Goal: Find specific page/section: Find specific page/section

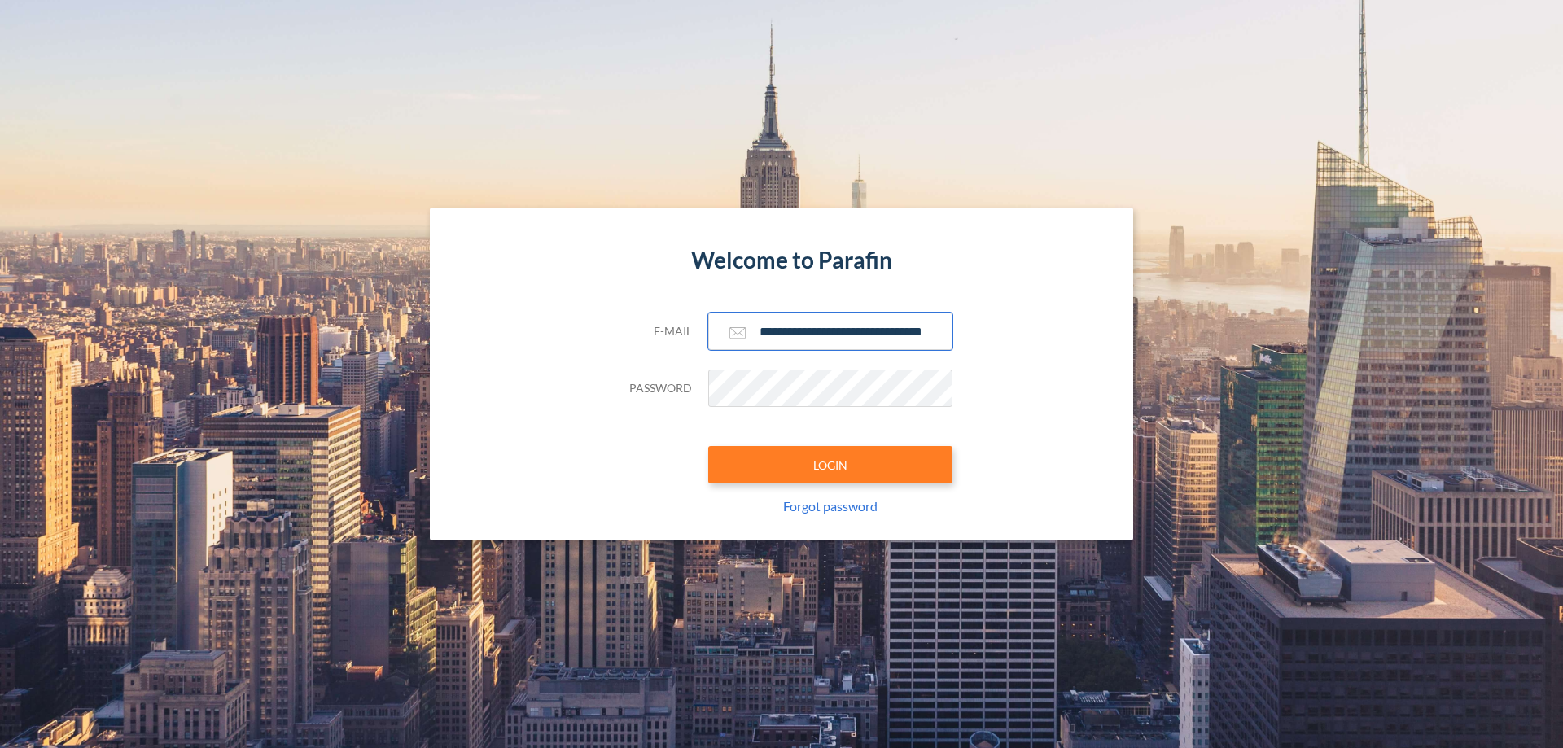
type input "**********"
click at [831, 465] on button "LOGIN" at bounding box center [830, 464] width 244 height 37
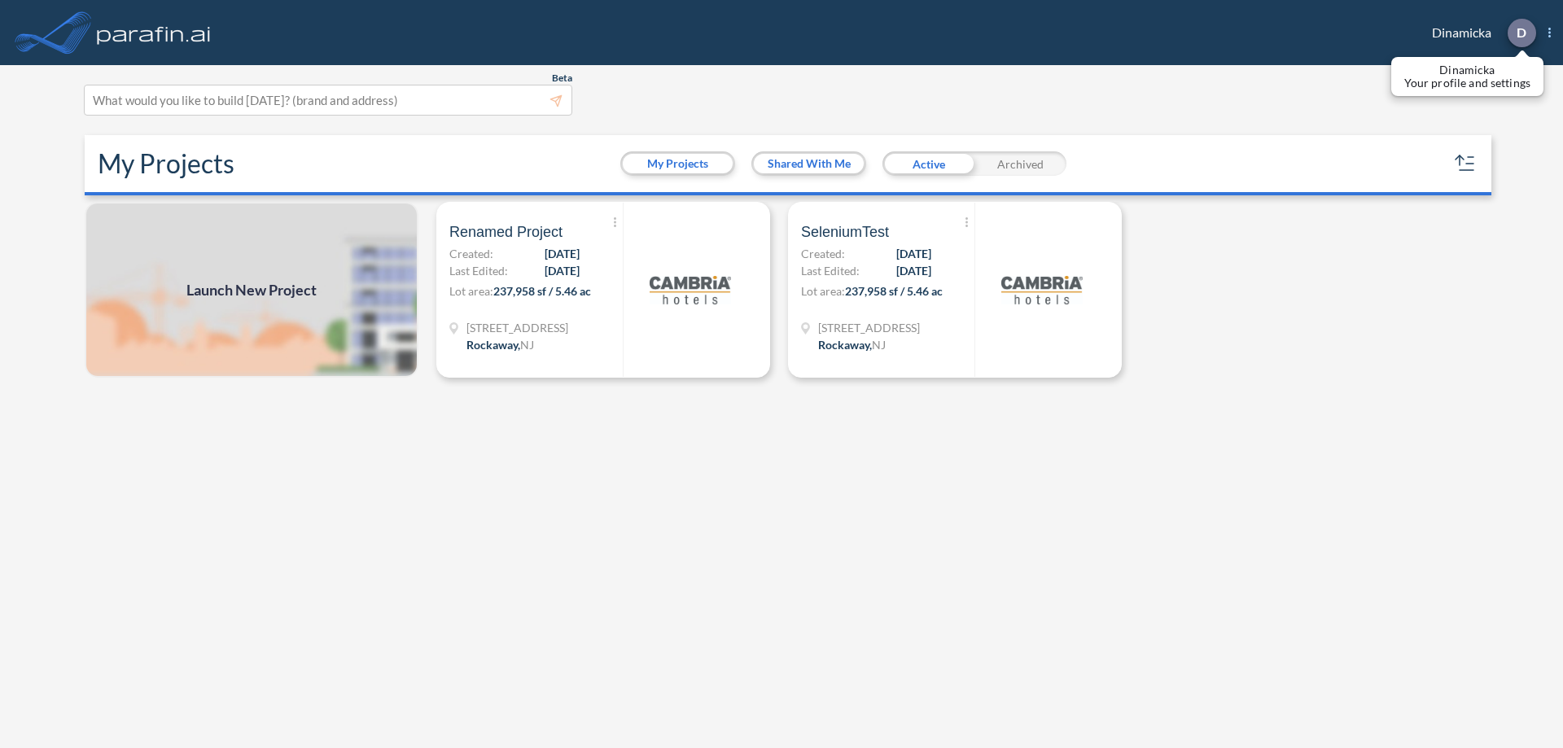
click at [1521, 33] on p "D" at bounding box center [1522, 32] width 10 height 15
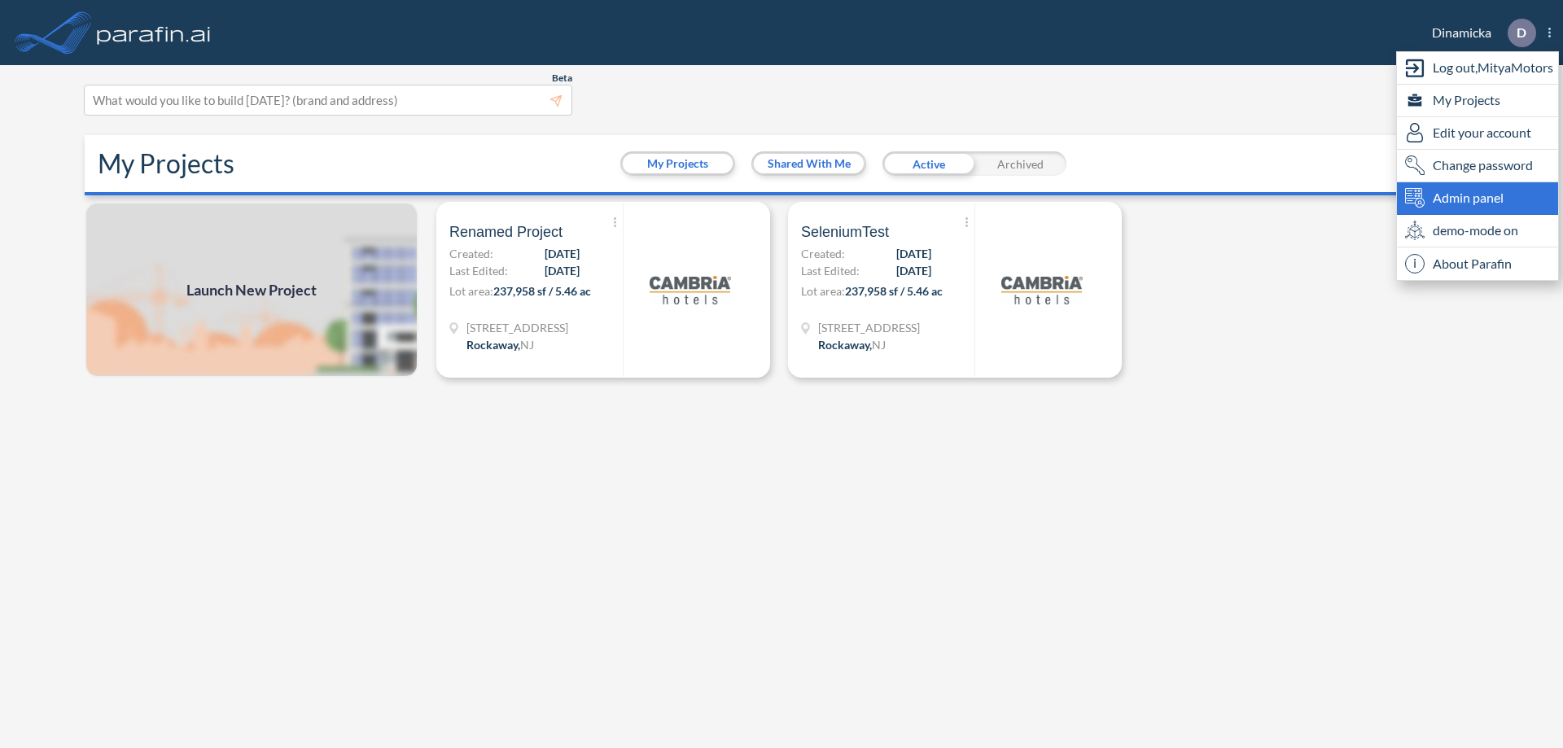
click at [1478, 198] on span "Admin panel" at bounding box center [1468, 198] width 71 height 20
